Goal: Task Accomplishment & Management: Use online tool/utility

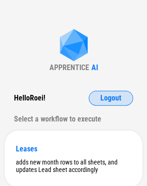
click at [106, 99] on span "Logout" at bounding box center [110, 97] width 21 height 7
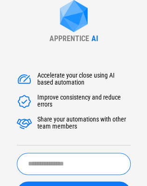
click at [57, 170] on input "text" at bounding box center [74, 164] width 114 height 22
type input "******"
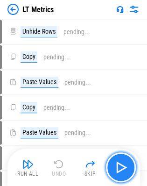
click at [118, 162] on img "button" at bounding box center [121, 167] width 15 height 15
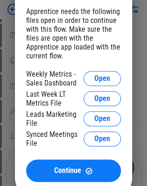
scroll to position [46, 0]
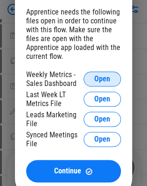
click at [92, 85] on button "Open" at bounding box center [102, 79] width 37 height 15
